Goal: Task Accomplishment & Management: Manage account settings

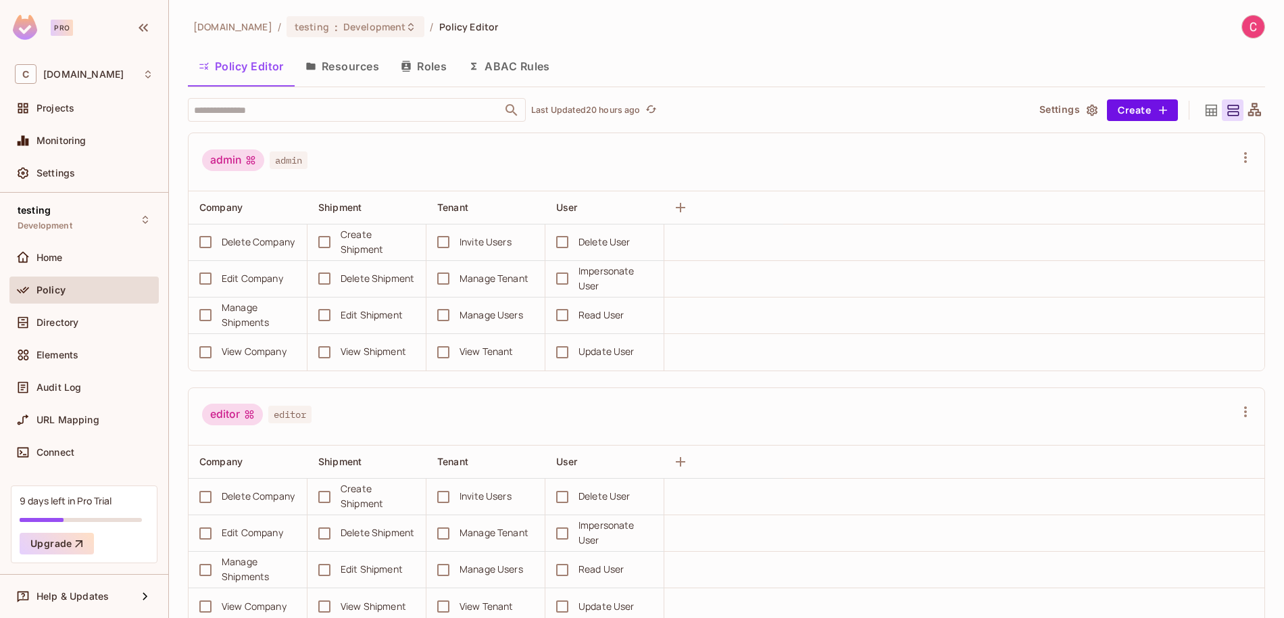
scroll to position [845, 0]
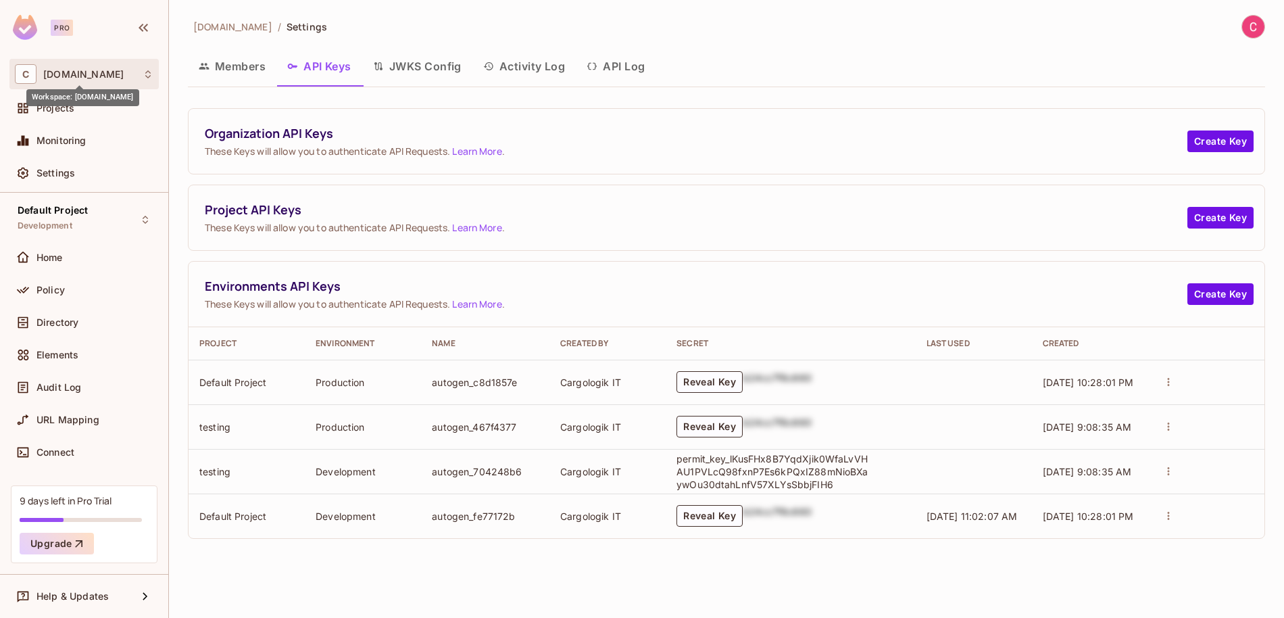
click at [66, 78] on span "[DOMAIN_NAME]" at bounding box center [83, 74] width 80 height 11
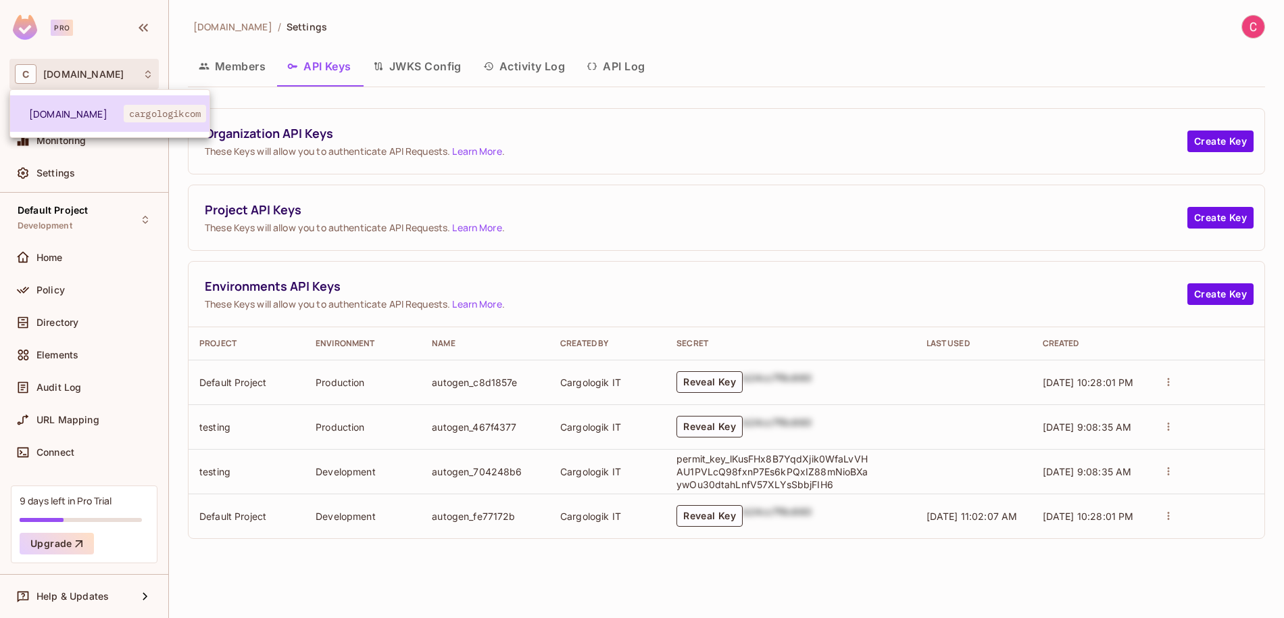
click at [59, 116] on span "[DOMAIN_NAME]" at bounding box center [76, 113] width 95 height 13
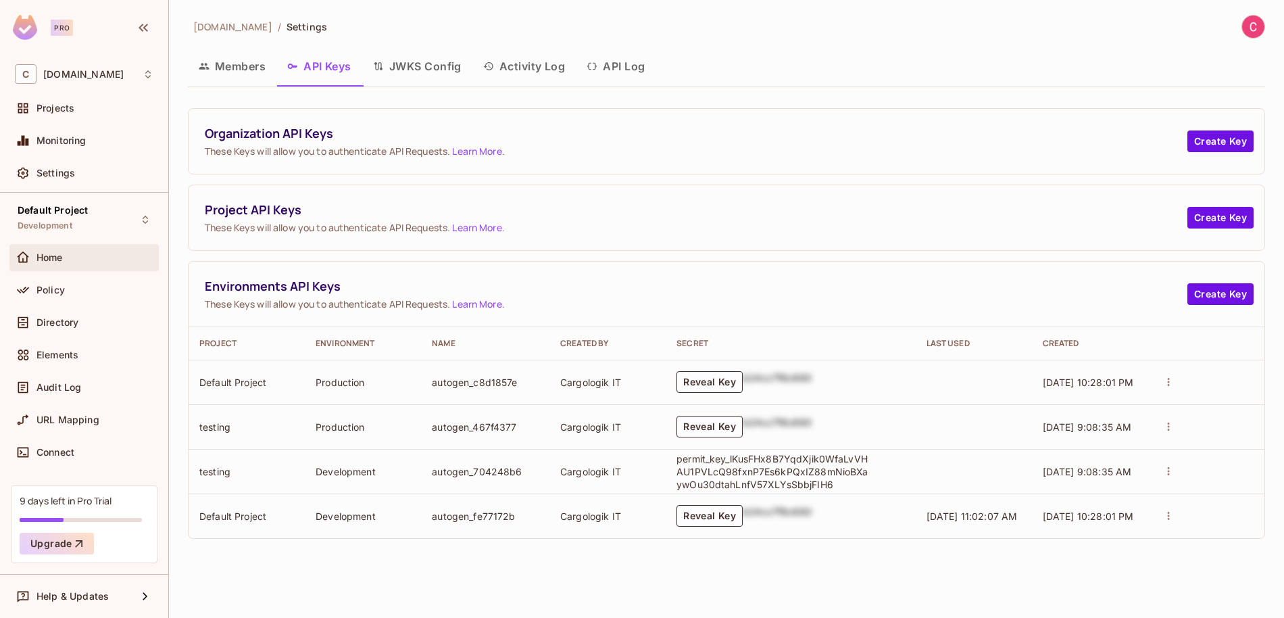
click at [78, 264] on div "Home" at bounding box center [84, 257] width 139 height 16
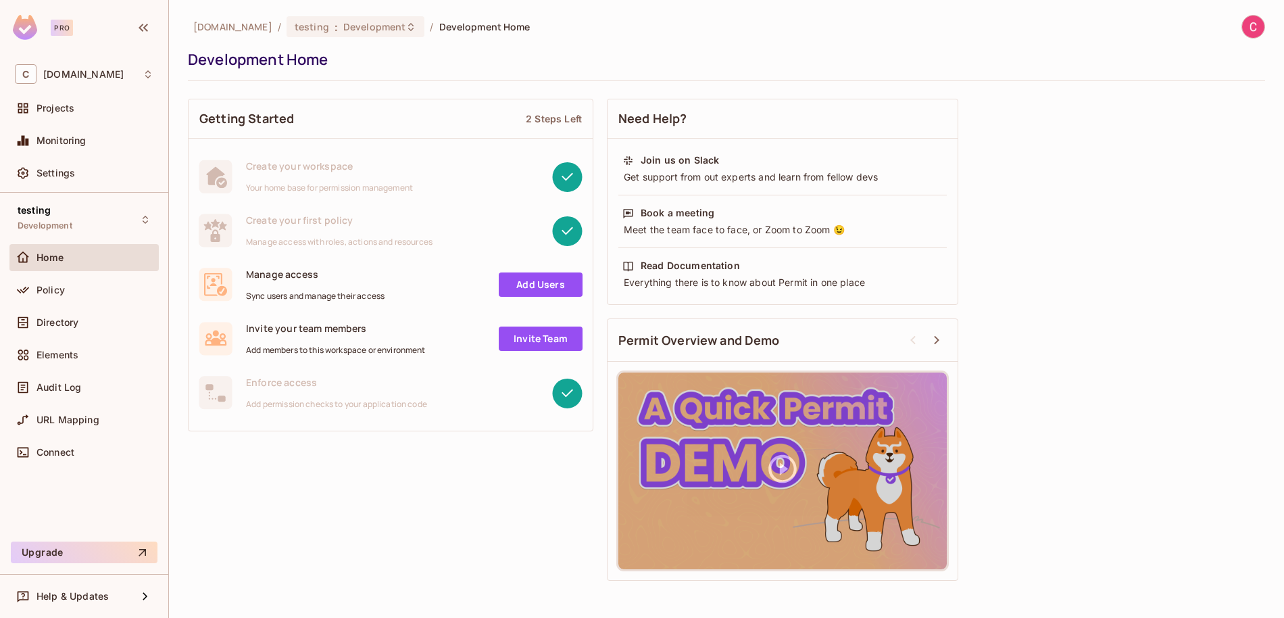
click at [26, 33] on img at bounding box center [25, 27] width 24 height 25
